Goal: Information Seeking & Learning: Check status

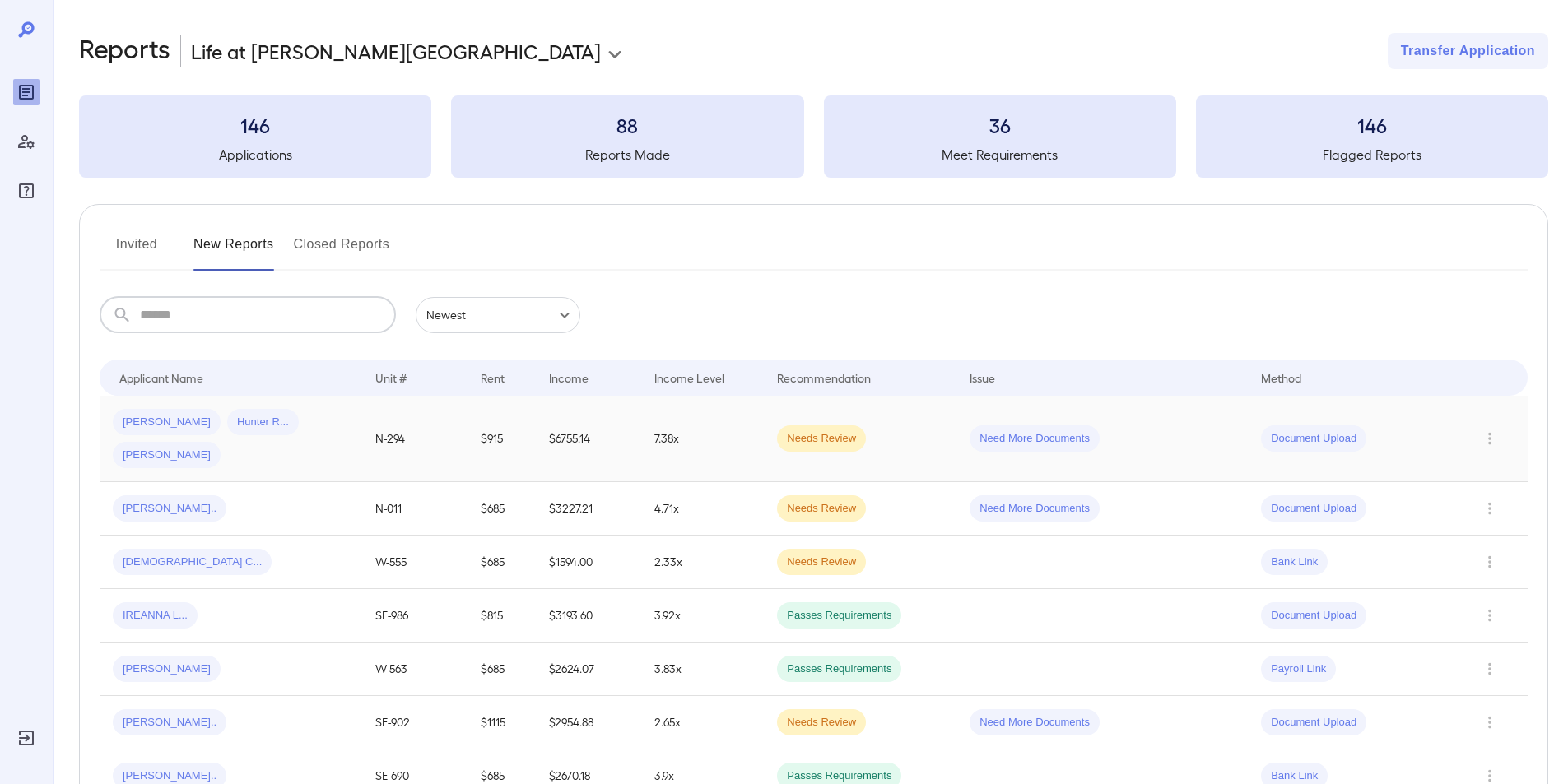
click at [227, 425] on span "Hunter R..." at bounding box center [263, 422] width 72 height 16
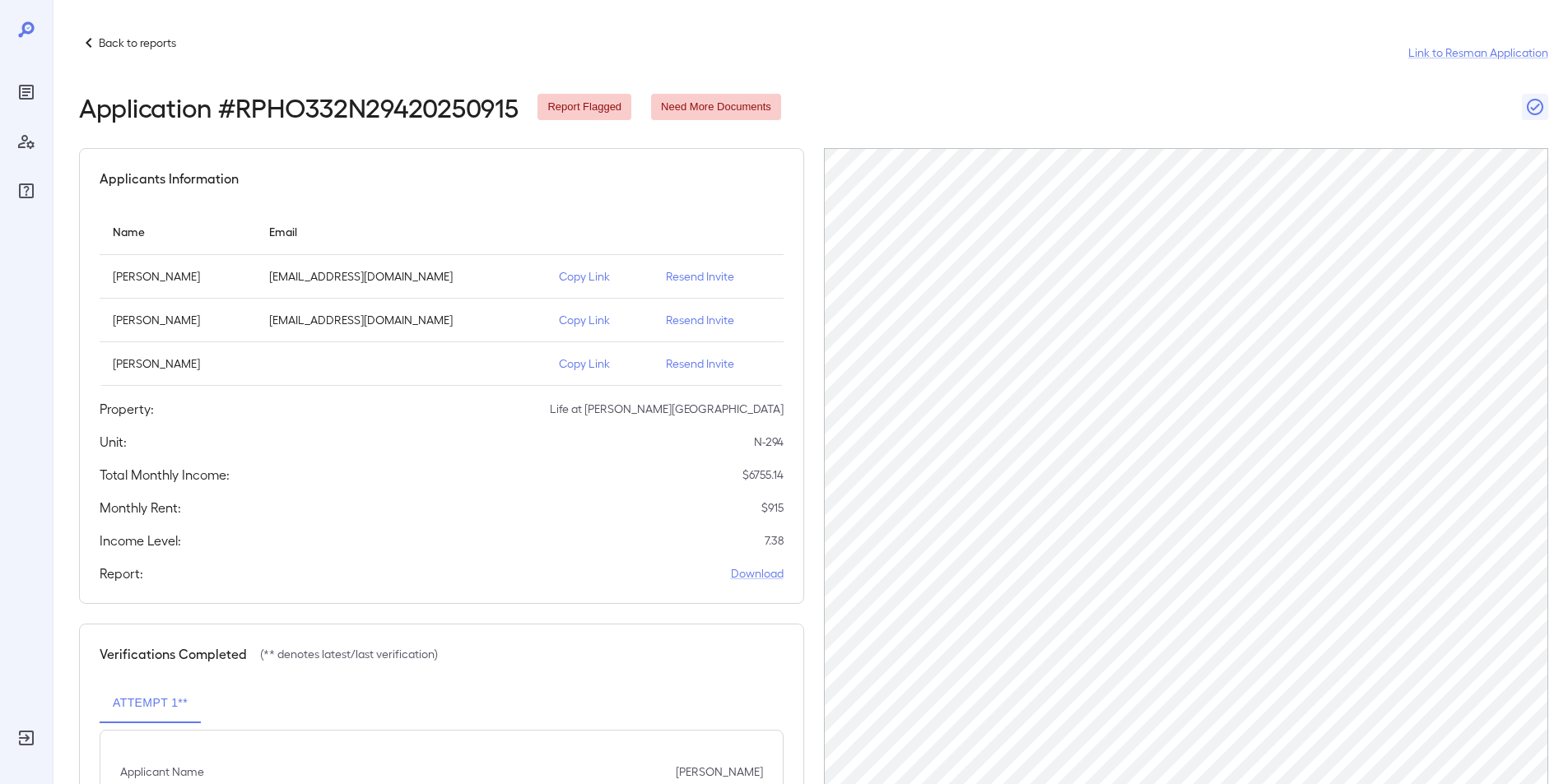
click at [115, 40] on p "Back to reports" at bounding box center [137, 43] width 77 height 17
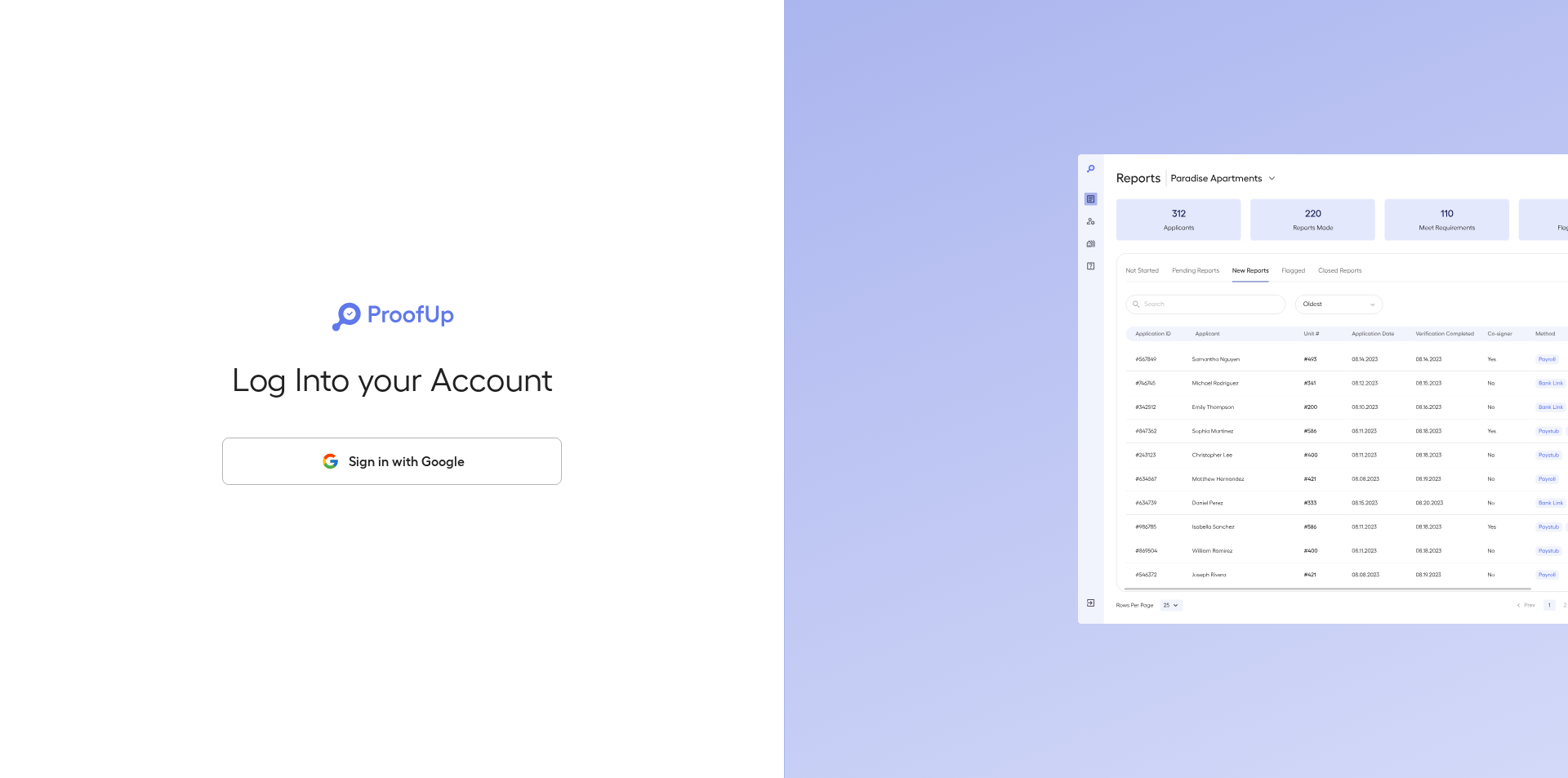
click at [399, 469] on button "Sign in with Google" at bounding box center [391, 461] width 339 height 47
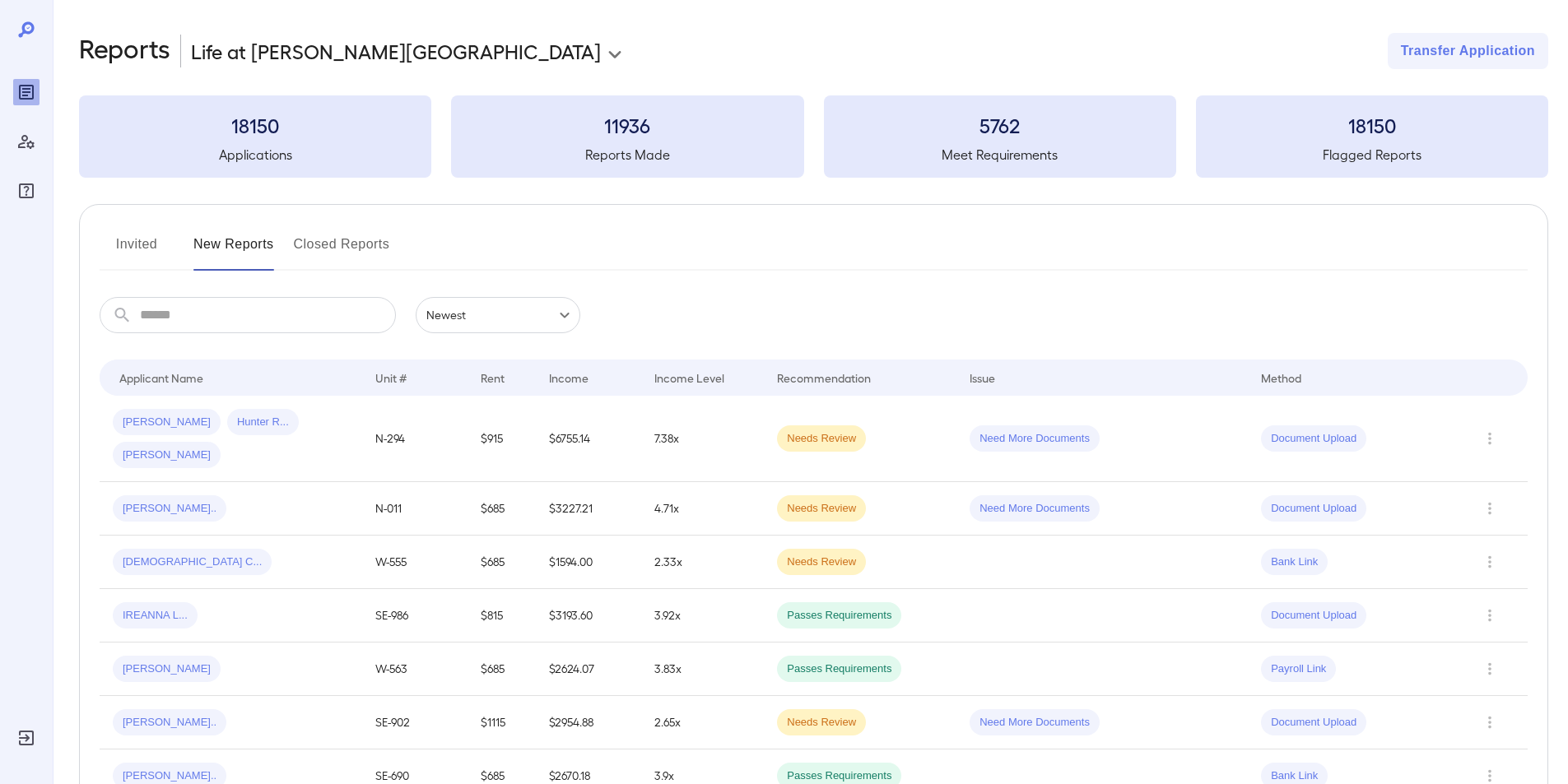
drag, startPoint x: 213, startPoint y: 316, endPoint x: 215, endPoint y: 296, distance: 20.1
click at [213, 301] on input "text" at bounding box center [267, 315] width 256 height 36
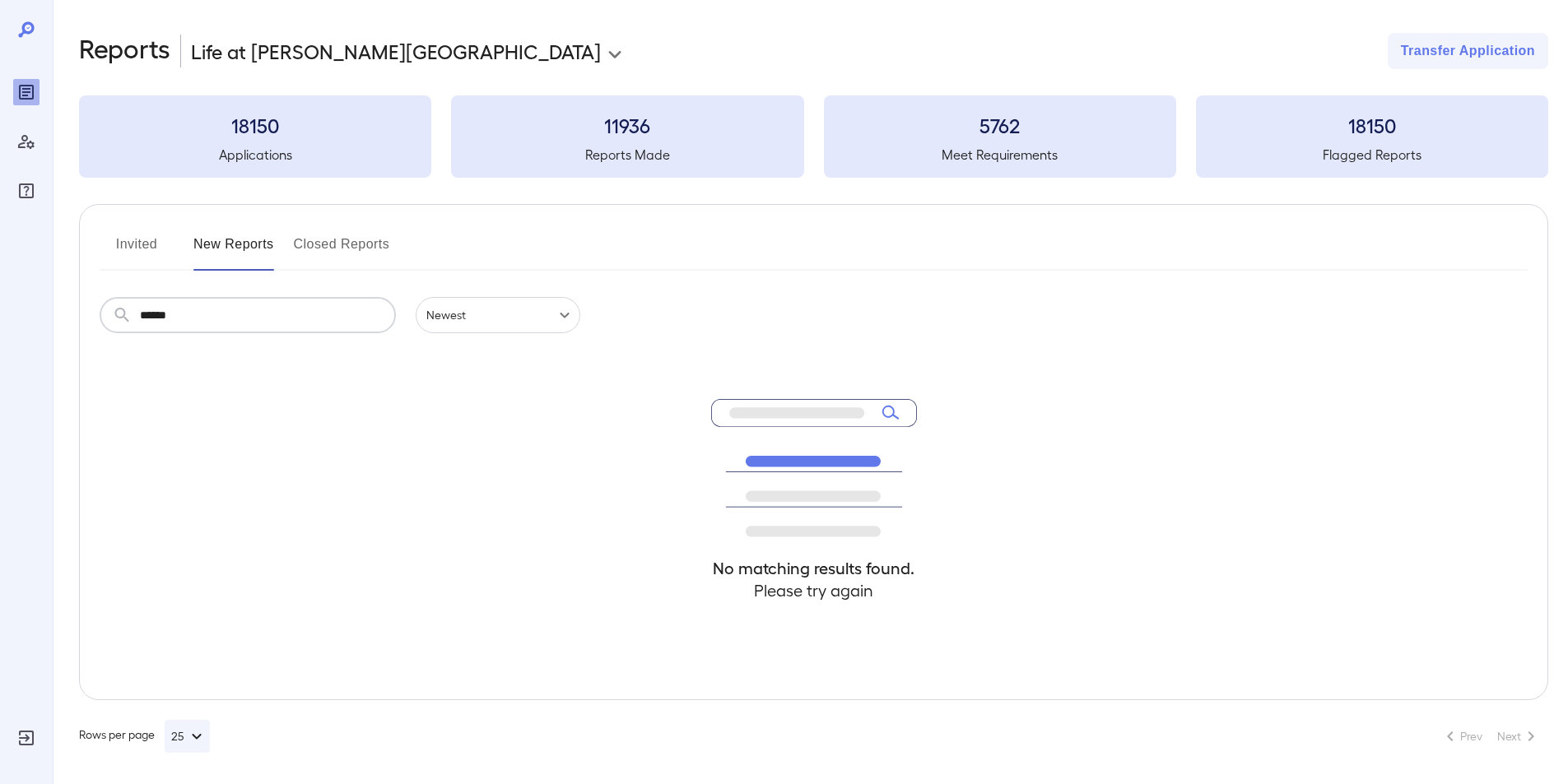
click at [209, 320] on input "******" at bounding box center [267, 315] width 256 height 36
type input "*"
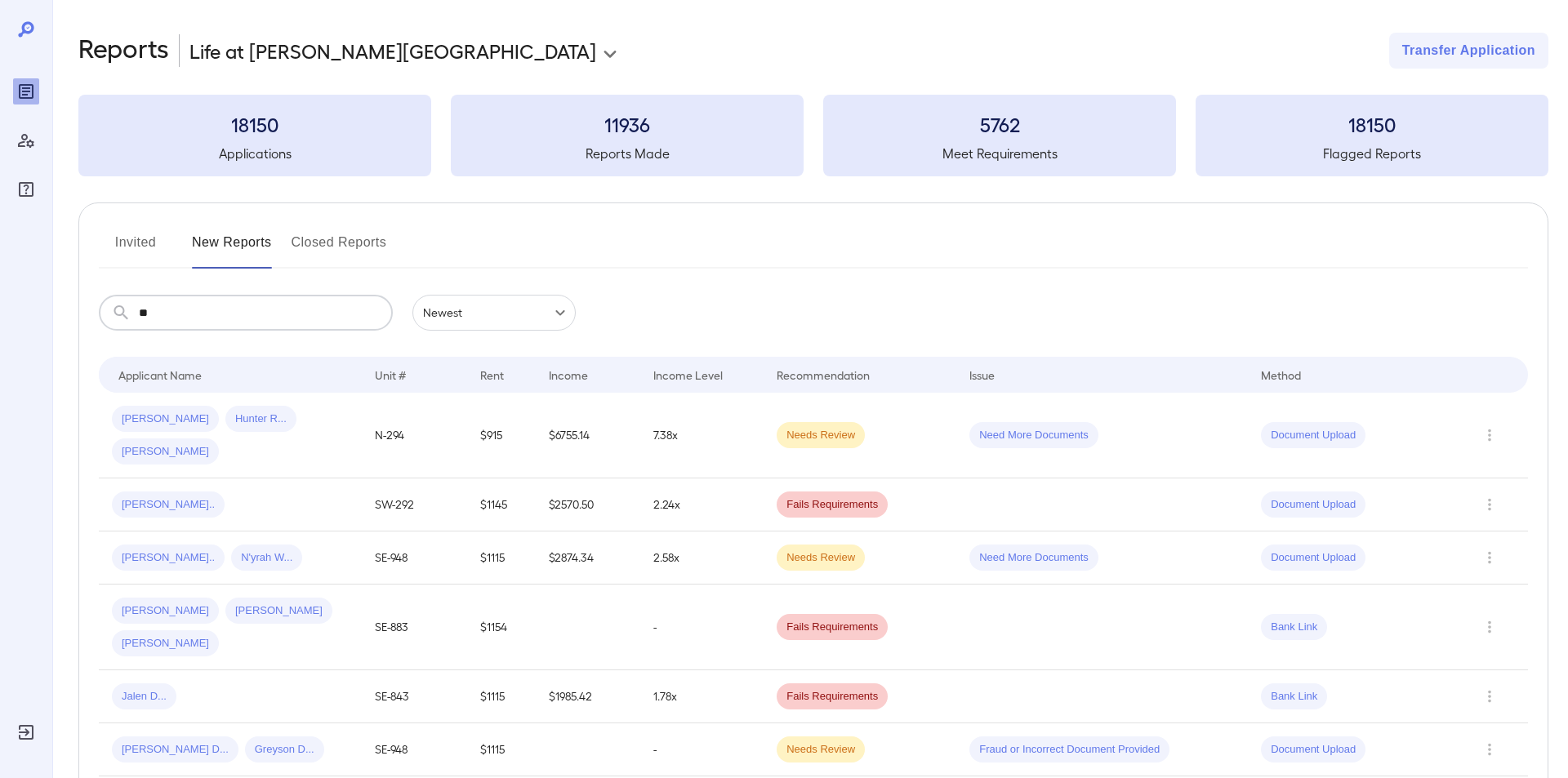
type input "*"
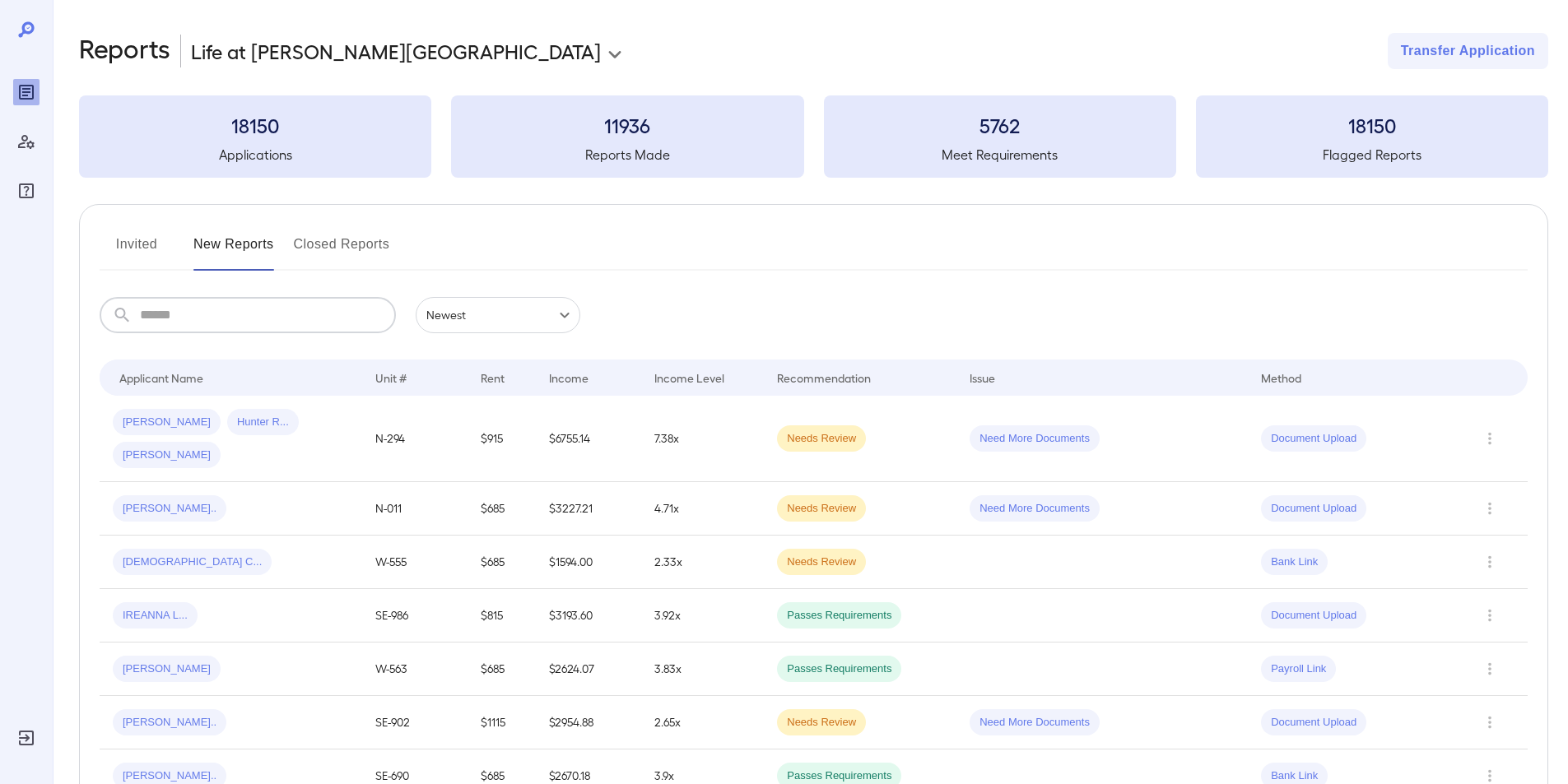
click at [269, 319] on input "text" at bounding box center [267, 315] width 256 height 36
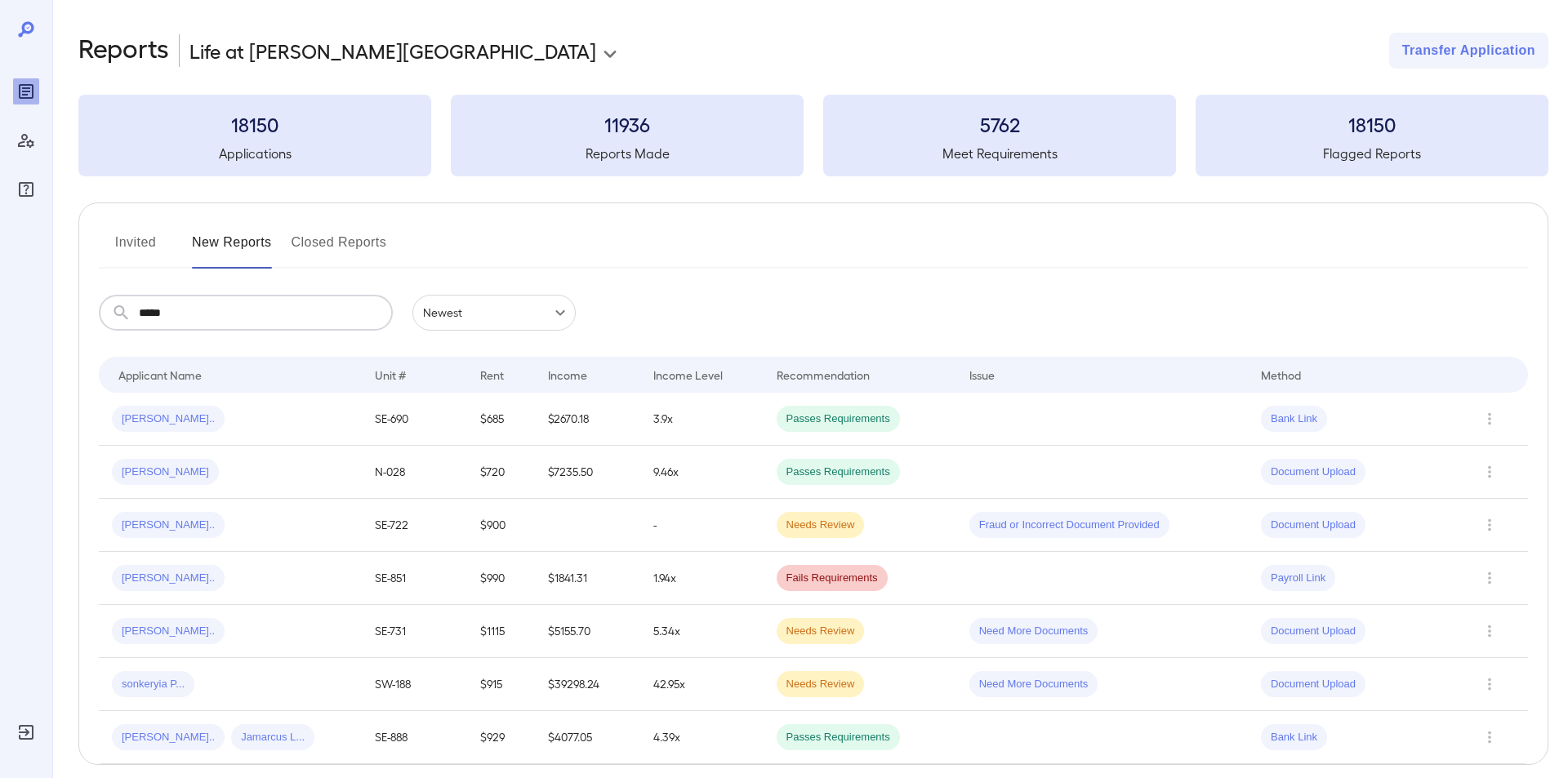
type input "*****"
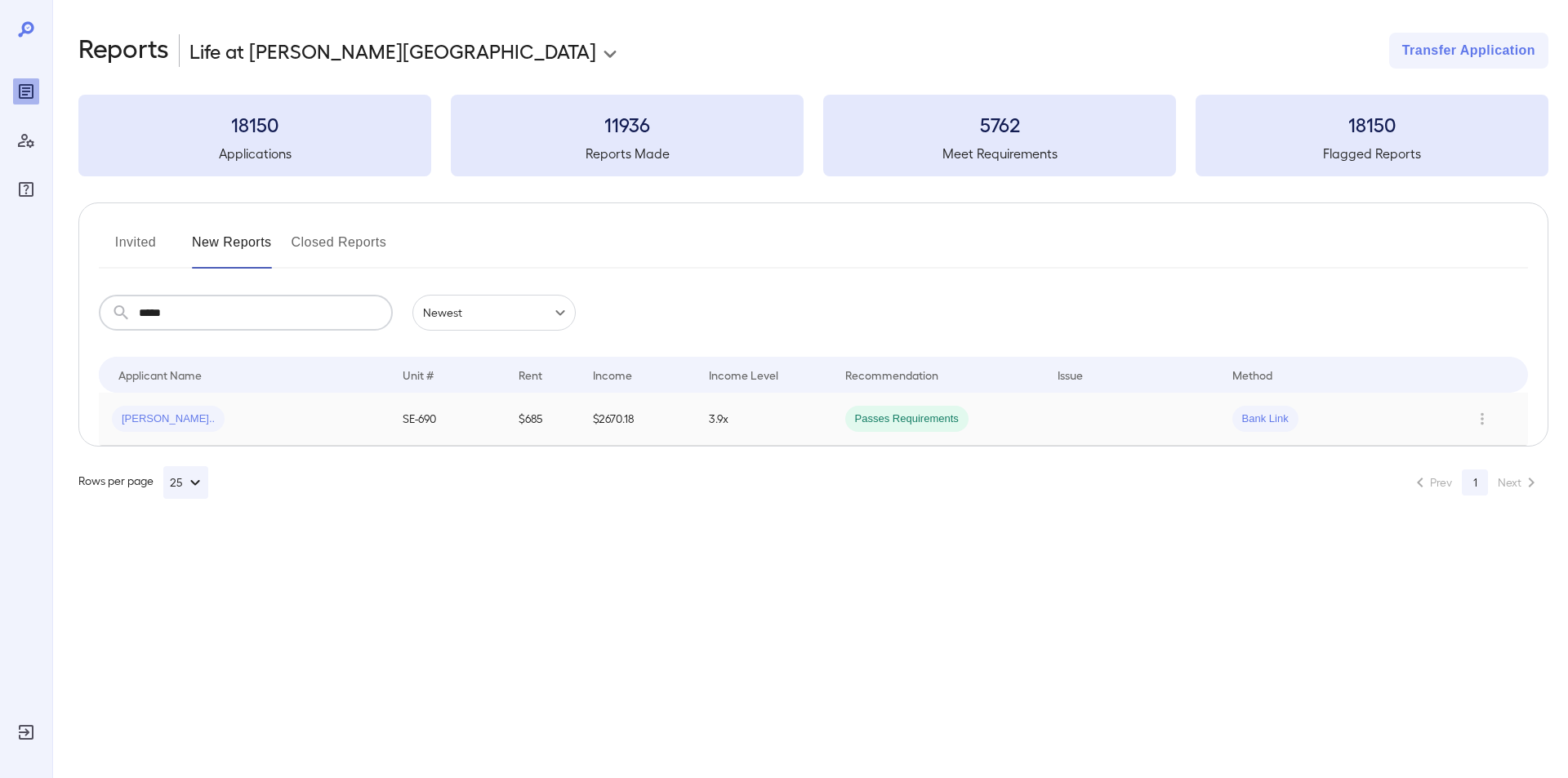
click at [157, 411] on span "[PERSON_NAME].." at bounding box center [168, 419] width 113 height 16
